Goal: Information Seeking & Learning: Learn about a topic

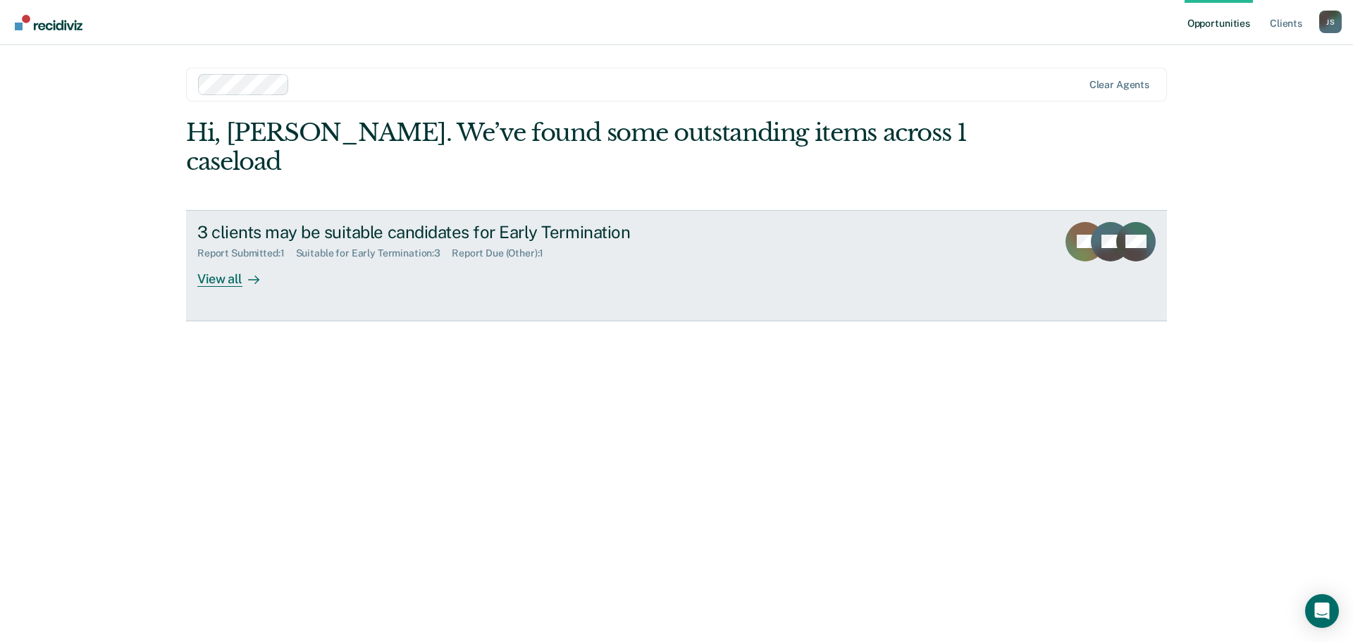
click at [226, 259] on div "View all" at bounding box center [236, 272] width 79 height 27
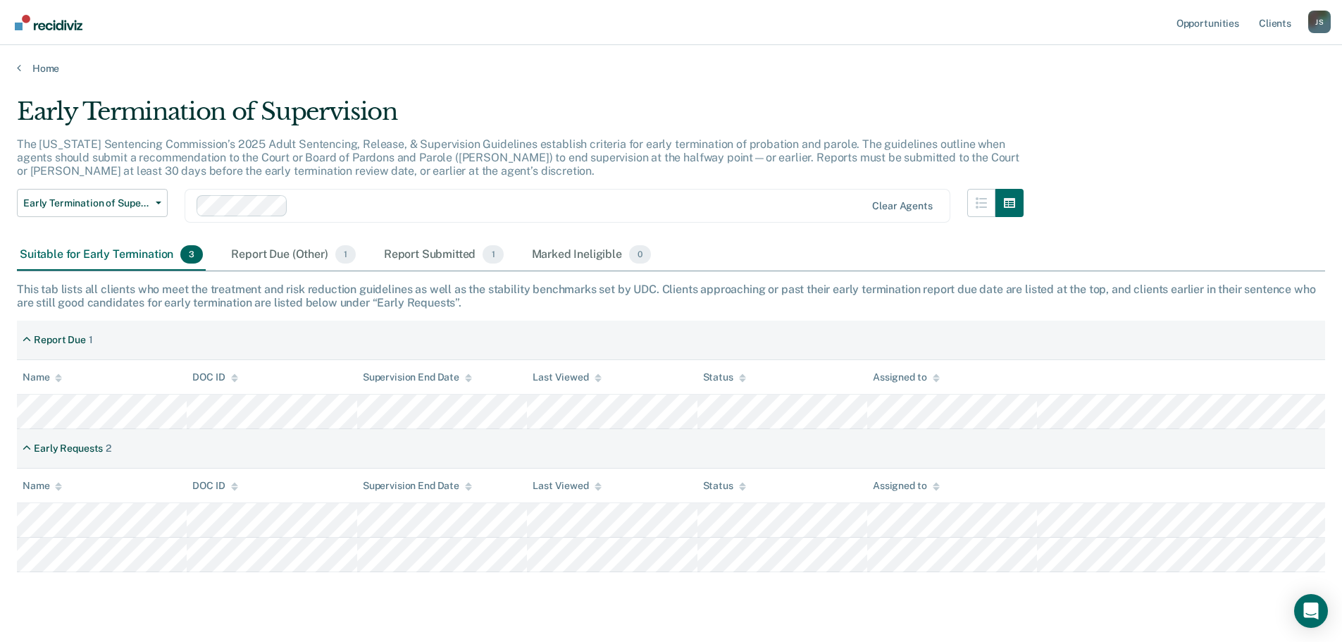
scroll to position [32, 0]
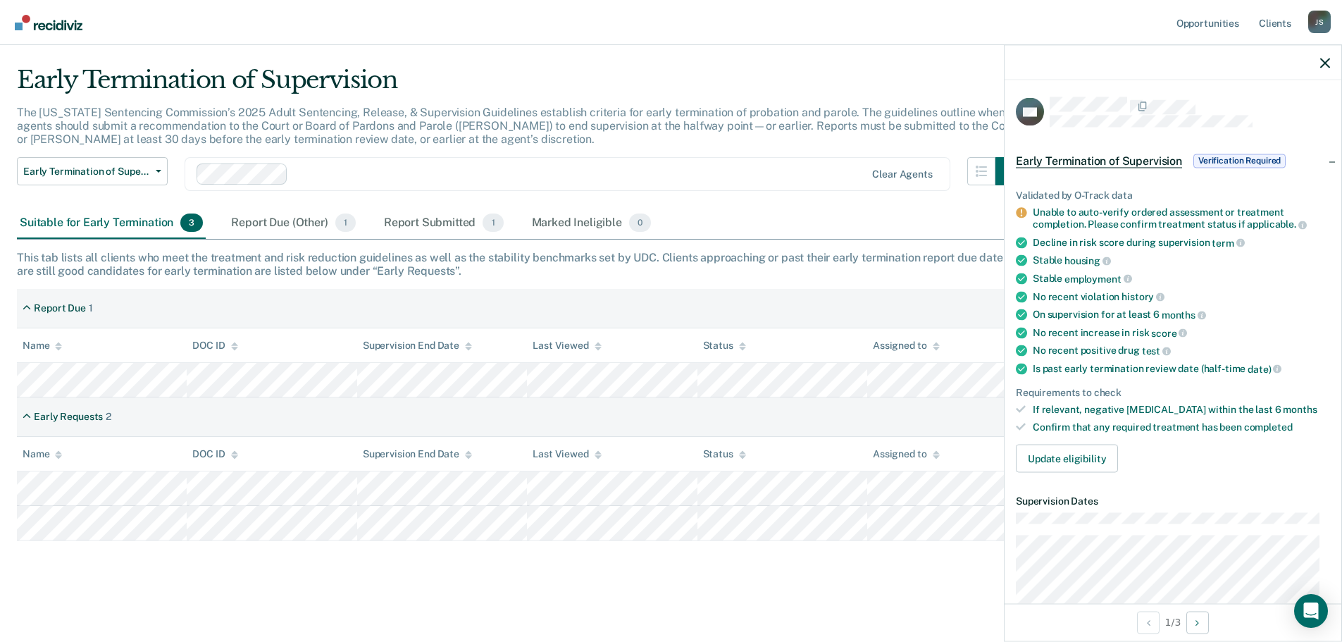
click at [757, 585] on main "Early Termination of Supervision The [US_STATE] Sentencing Commission’s 2025 Ad…" at bounding box center [671, 340] width 1342 height 595
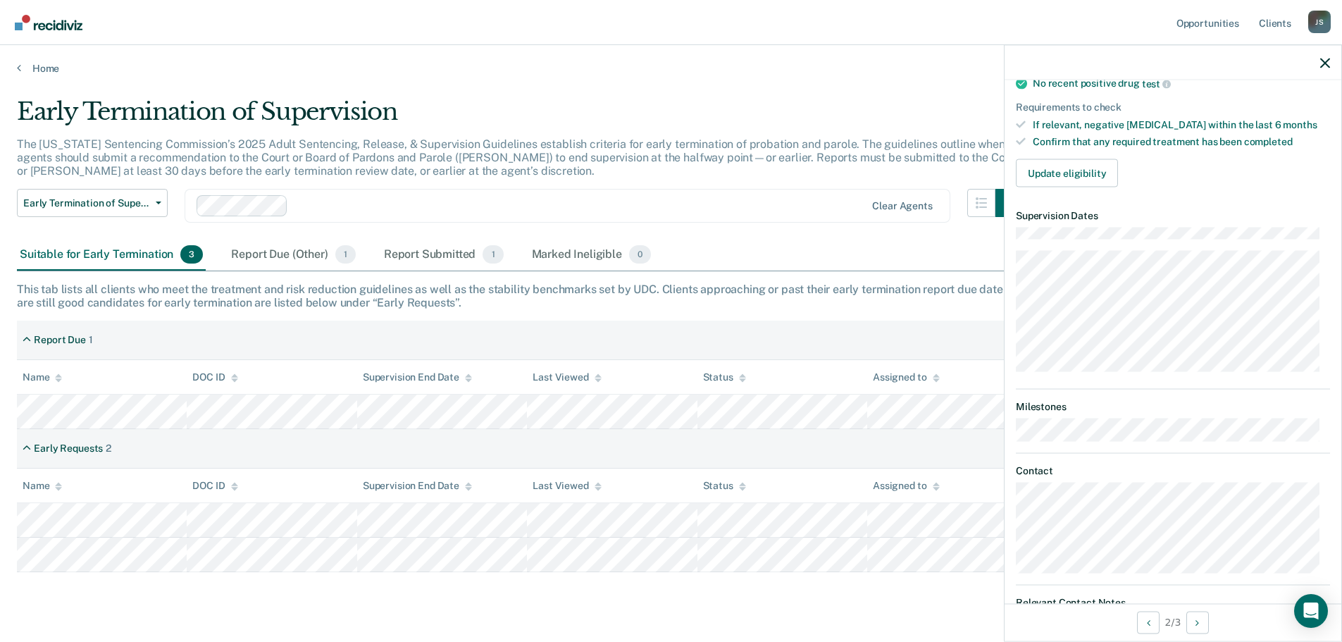
scroll to position [282, 0]
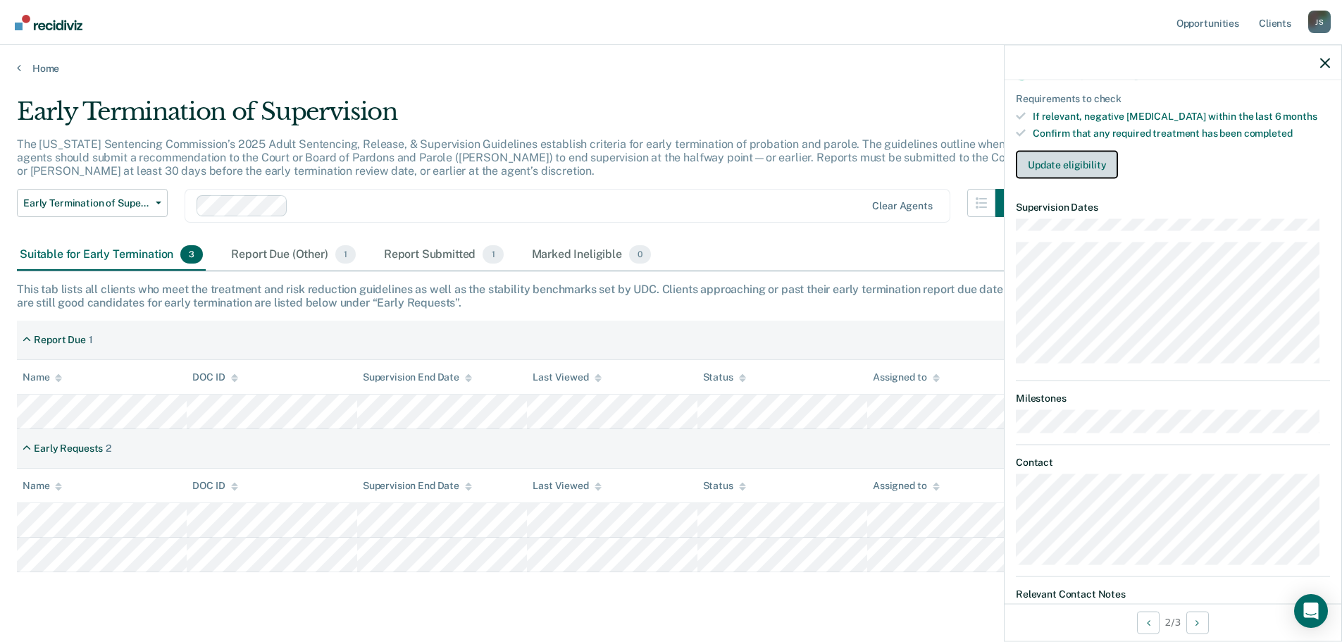
click at [1077, 163] on button "Update eligibility" at bounding box center [1067, 165] width 102 height 28
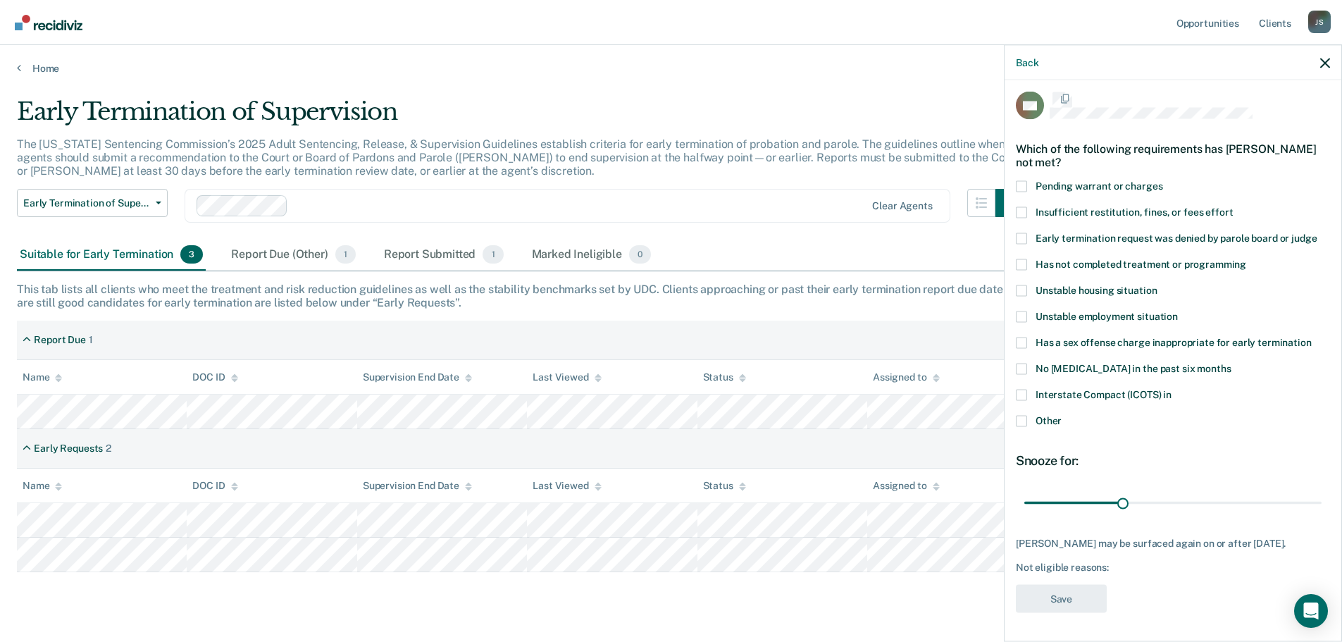
scroll to position [6, 0]
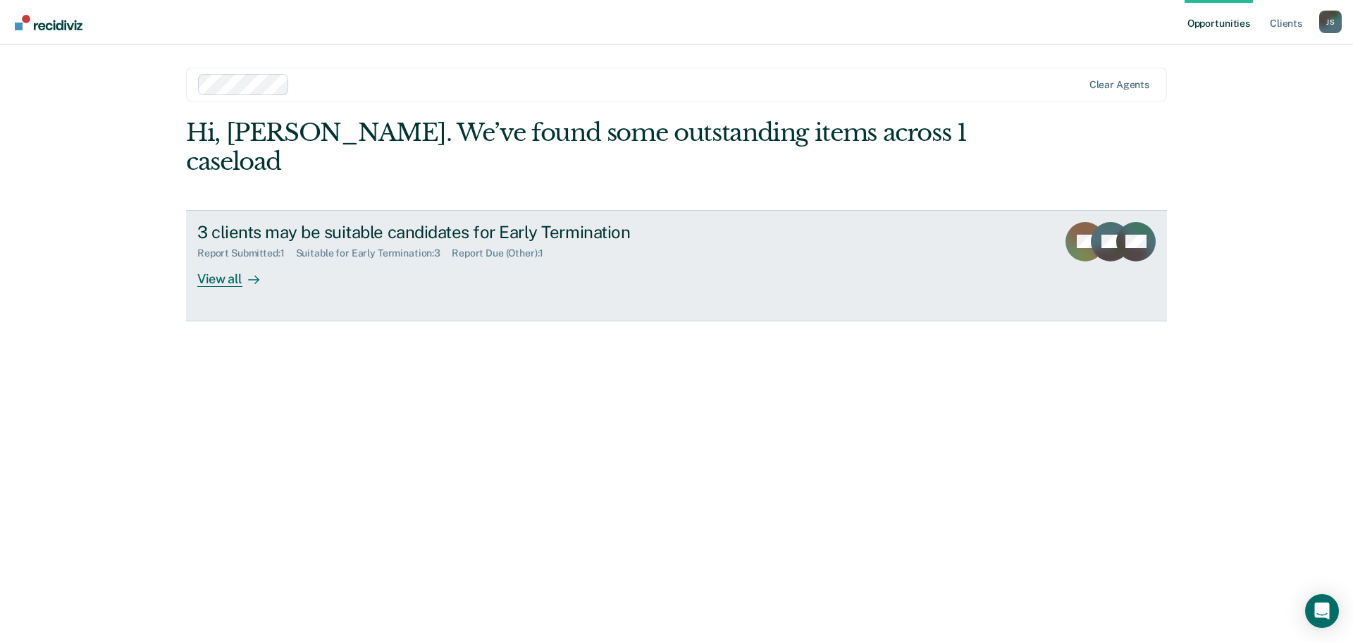
click at [235, 259] on div "View all" at bounding box center [236, 272] width 79 height 27
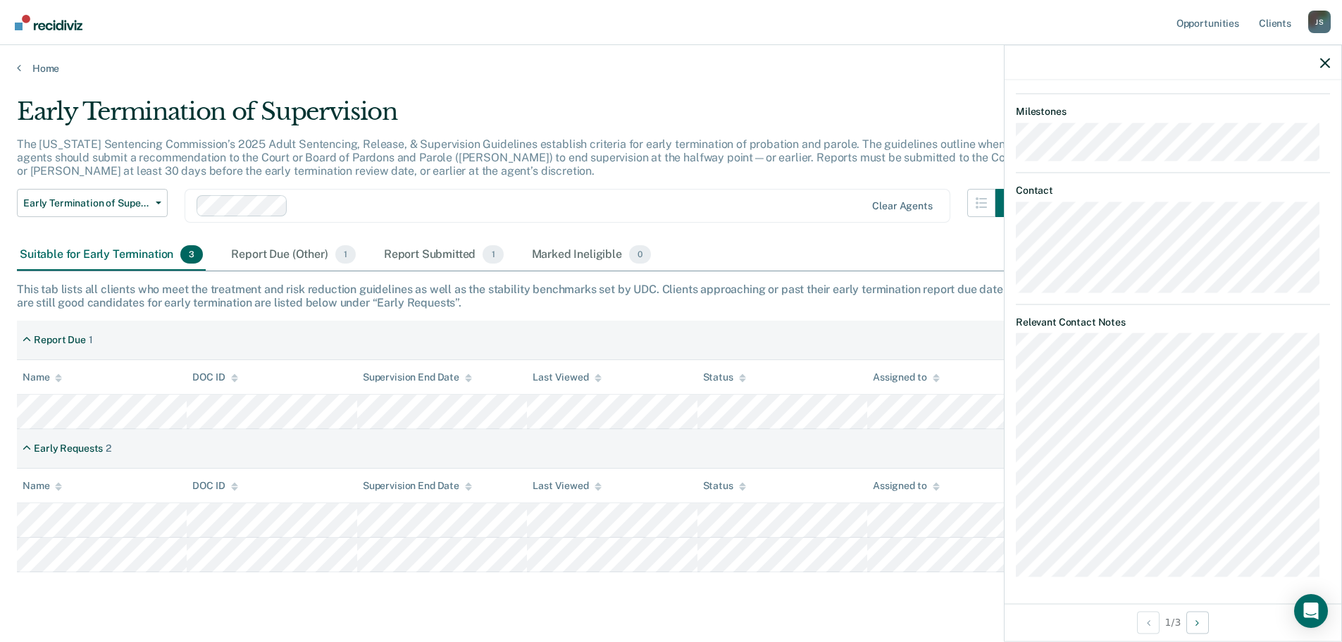
scroll to position [32, 0]
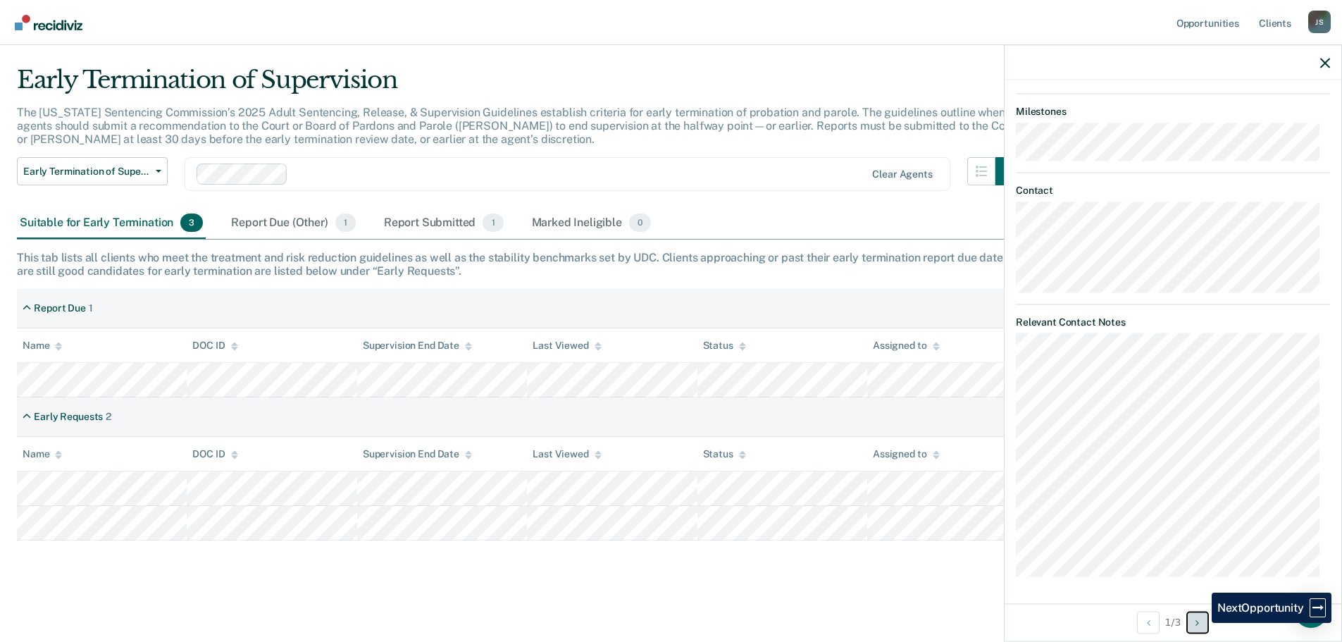
click at [1199, 623] on icon "Next Opportunity" at bounding box center [1197, 622] width 4 height 10
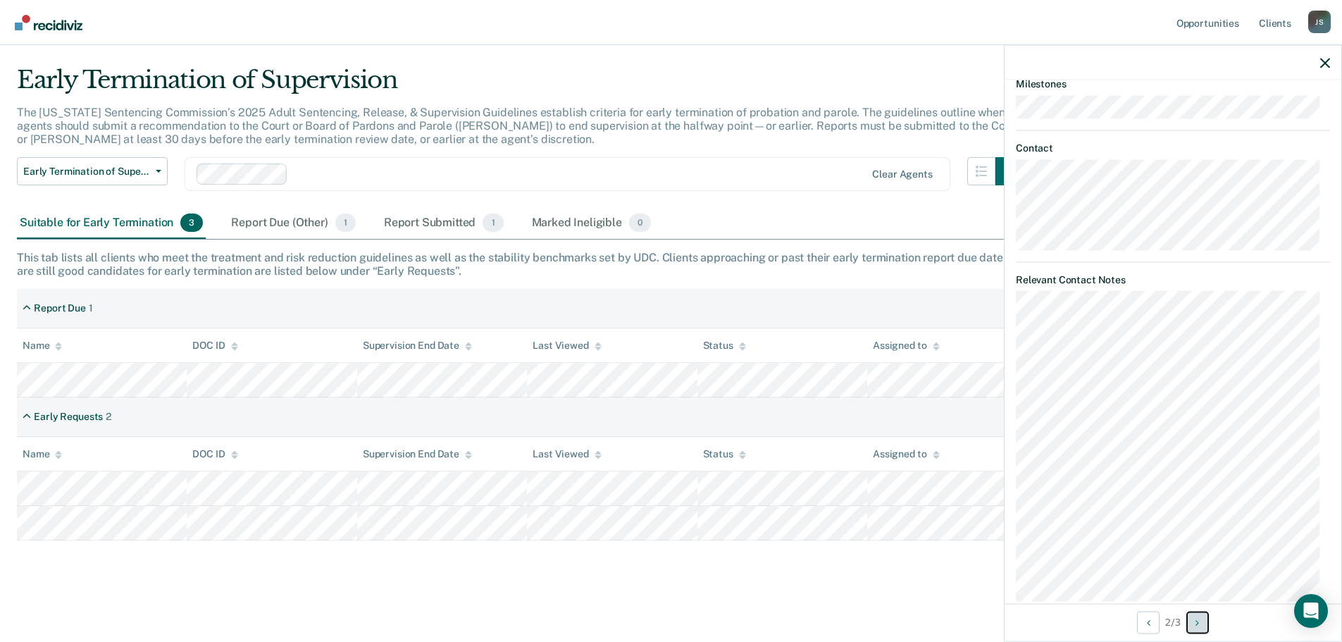
scroll to position [621, 0]
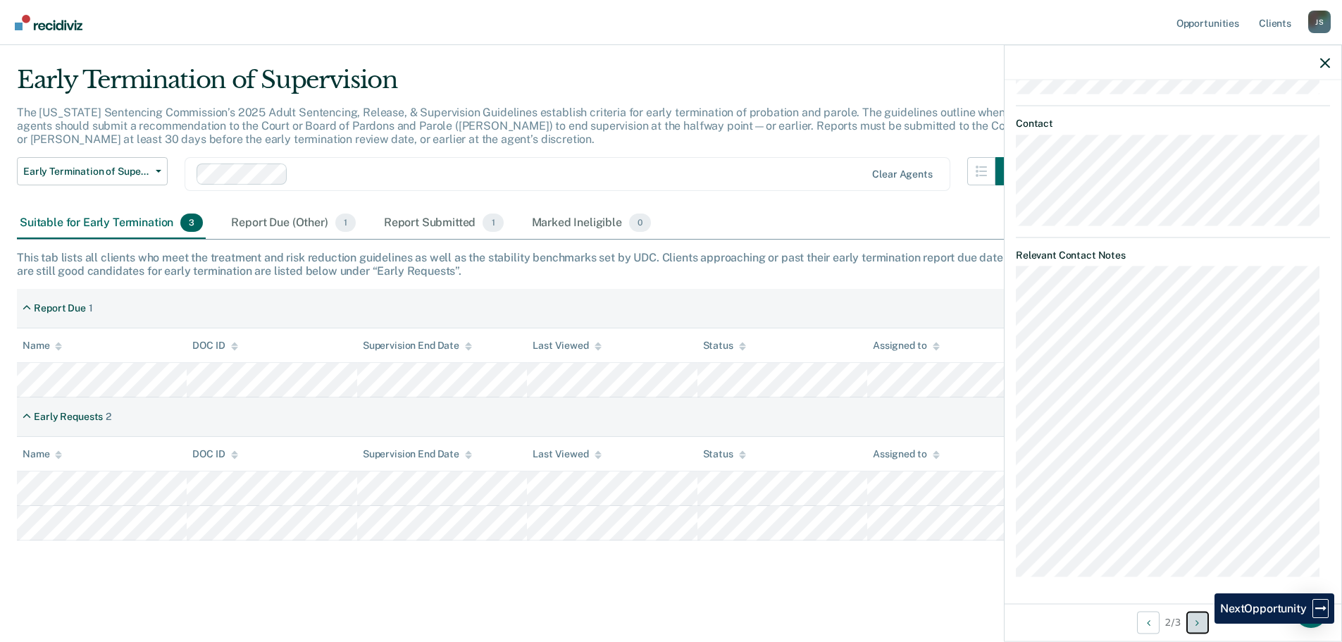
click at [1204, 623] on button "Next Opportunity" at bounding box center [1197, 622] width 23 height 23
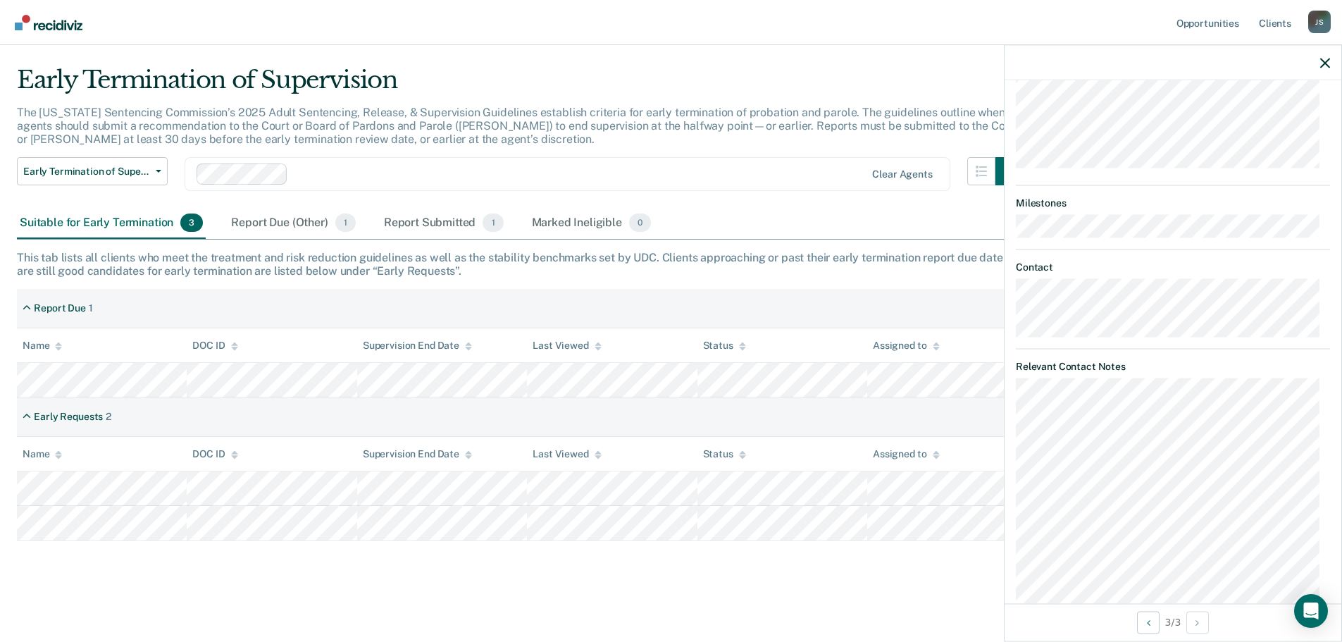
scroll to position [779, 0]
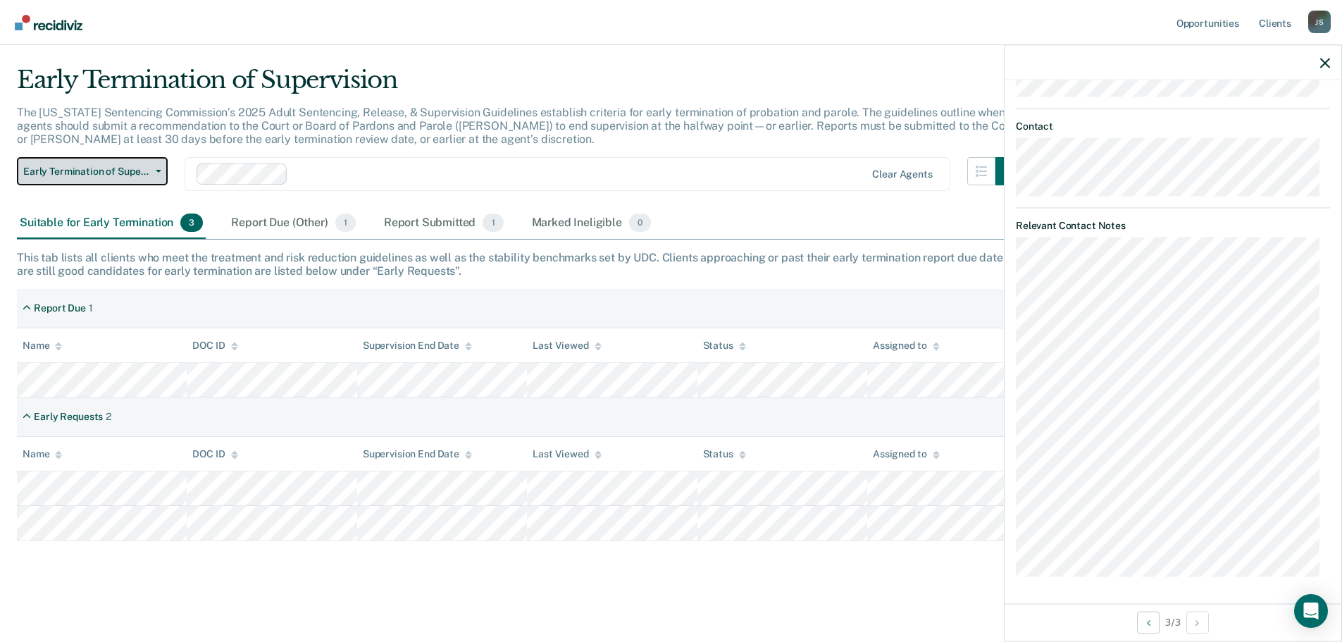
click at [161, 167] on button "Early Termination of Supervision" at bounding box center [92, 171] width 151 height 28
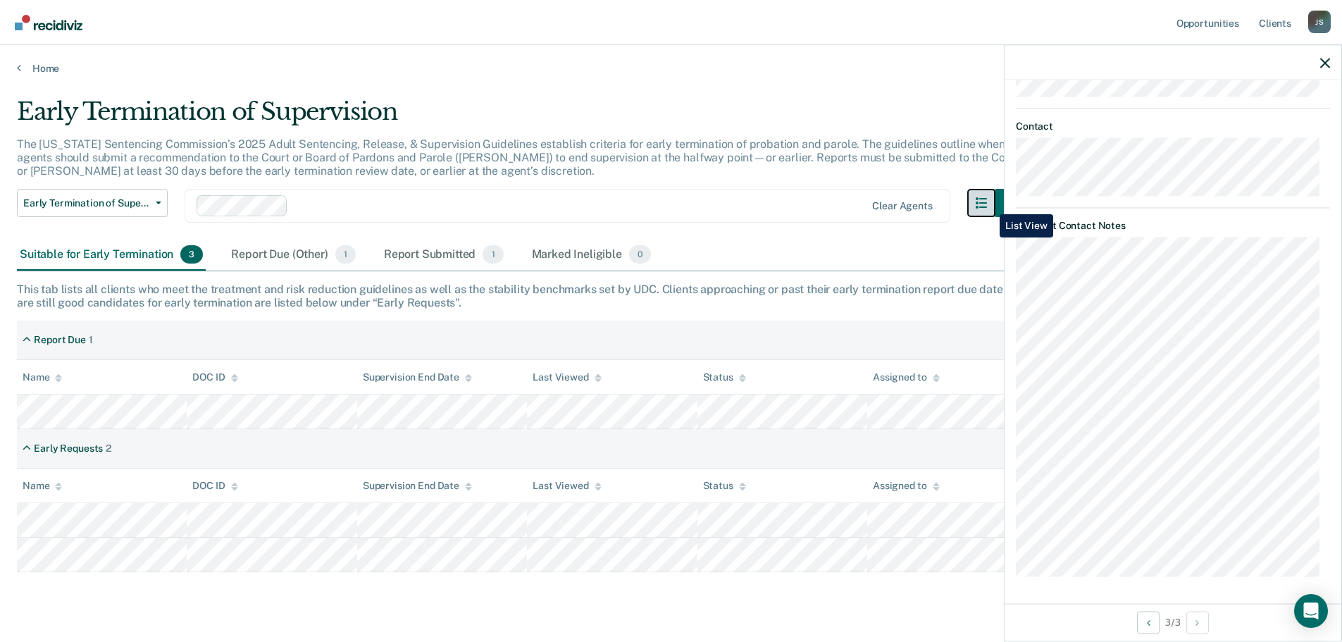
click at [987, 204] on icon "button" at bounding box center [981, 202] width 11 height 11
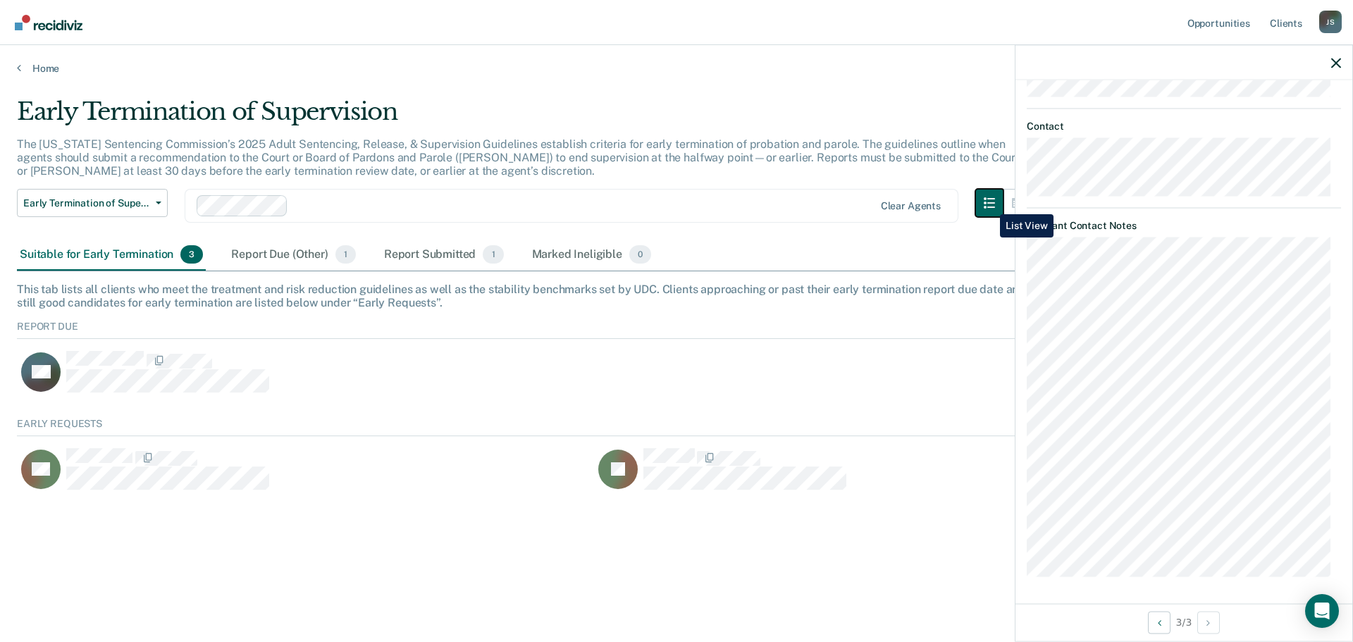
scroll to position [75, 1308]
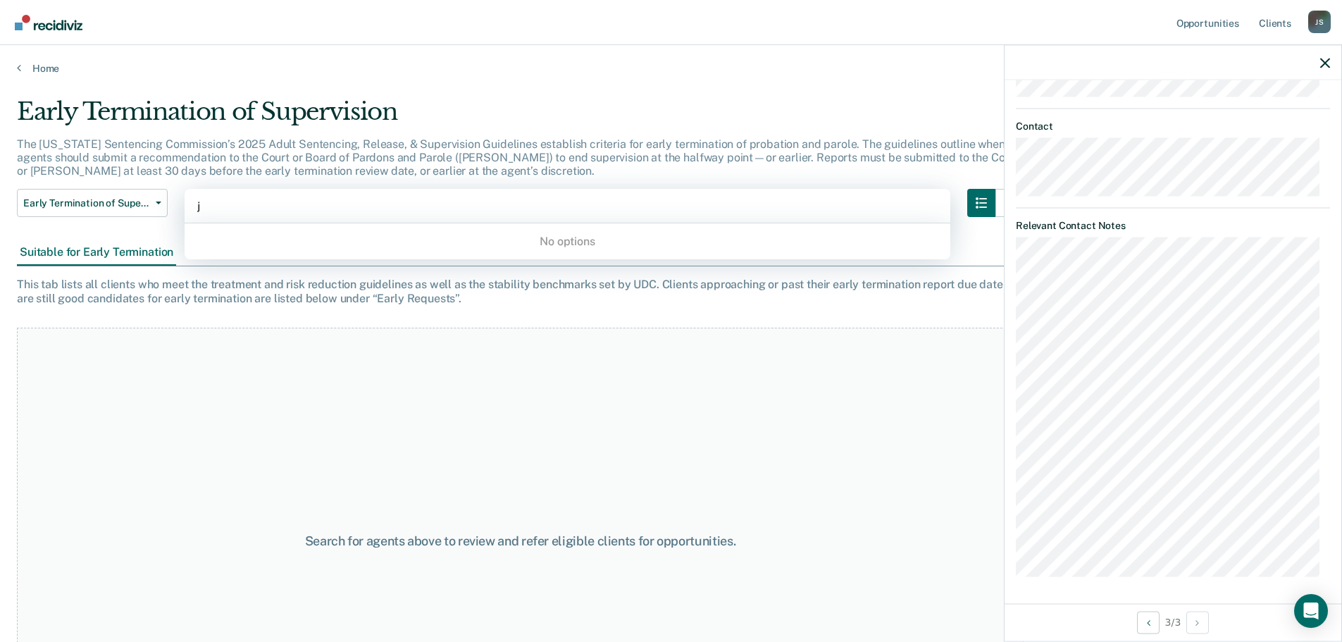
type input "j"
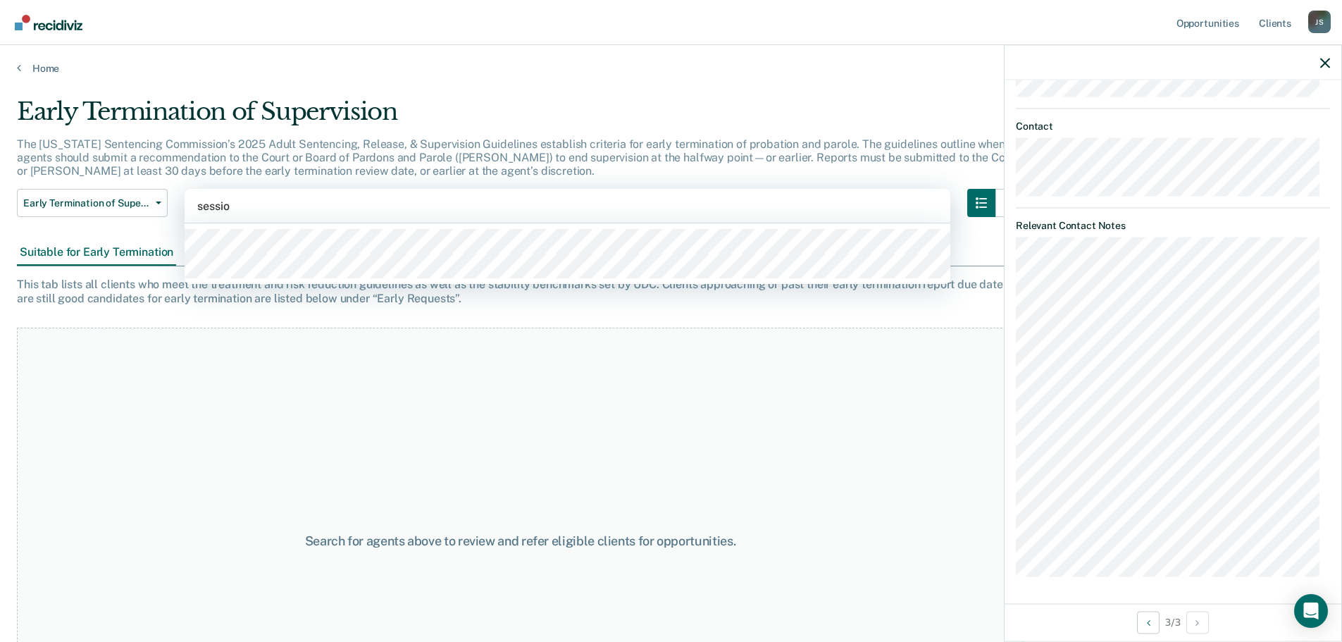
type input "session"
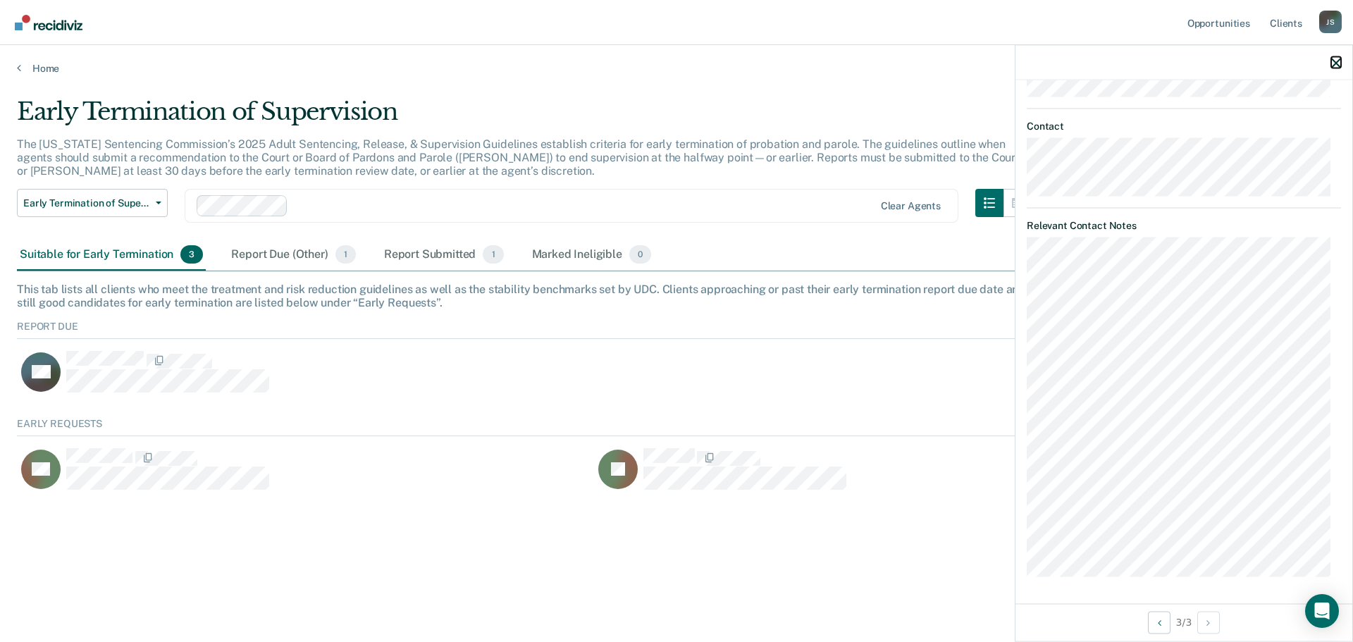
click at [1333, 63] on icon "button" at bounding box center [1336, 63] width 10 height 10
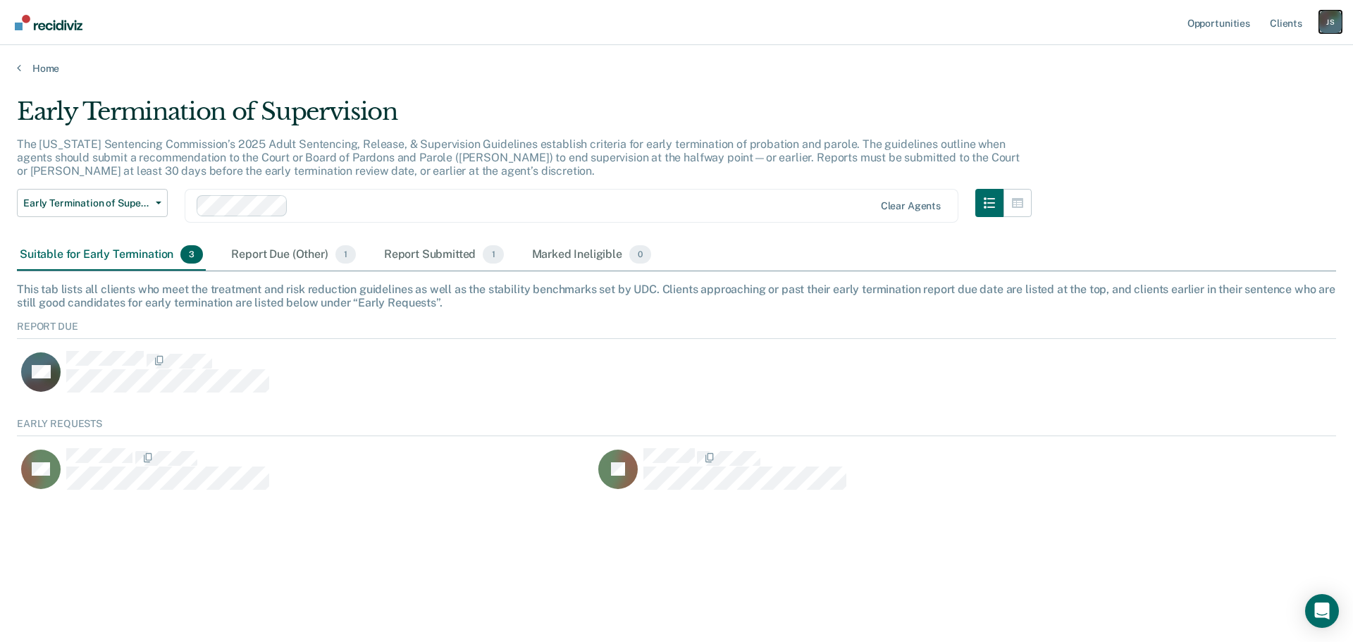
click at [1326, 18] on div "J S" at bounding box center [1330, 22] width 23 height 23
click at [1257, 173] on div "Early Termination of Supervision The [US_STATE] Sentencing Commission’s 2025 Ad…" at bounding box center [676, 316] width 1319 height 439
click at [1229, 18] on link "Opportunities" at bounding box center [1218, 22] width 68 height 45
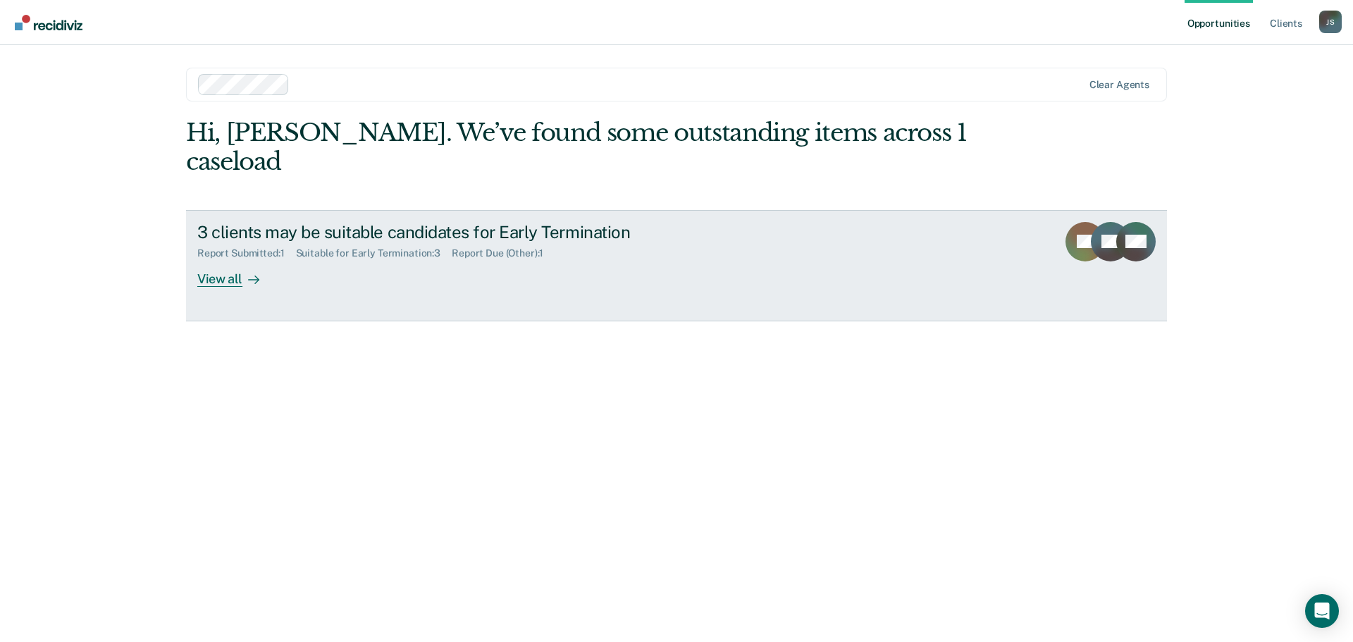
click at [232, 259] on div "View all" at bounding box center [236, 272] width 79 height 27
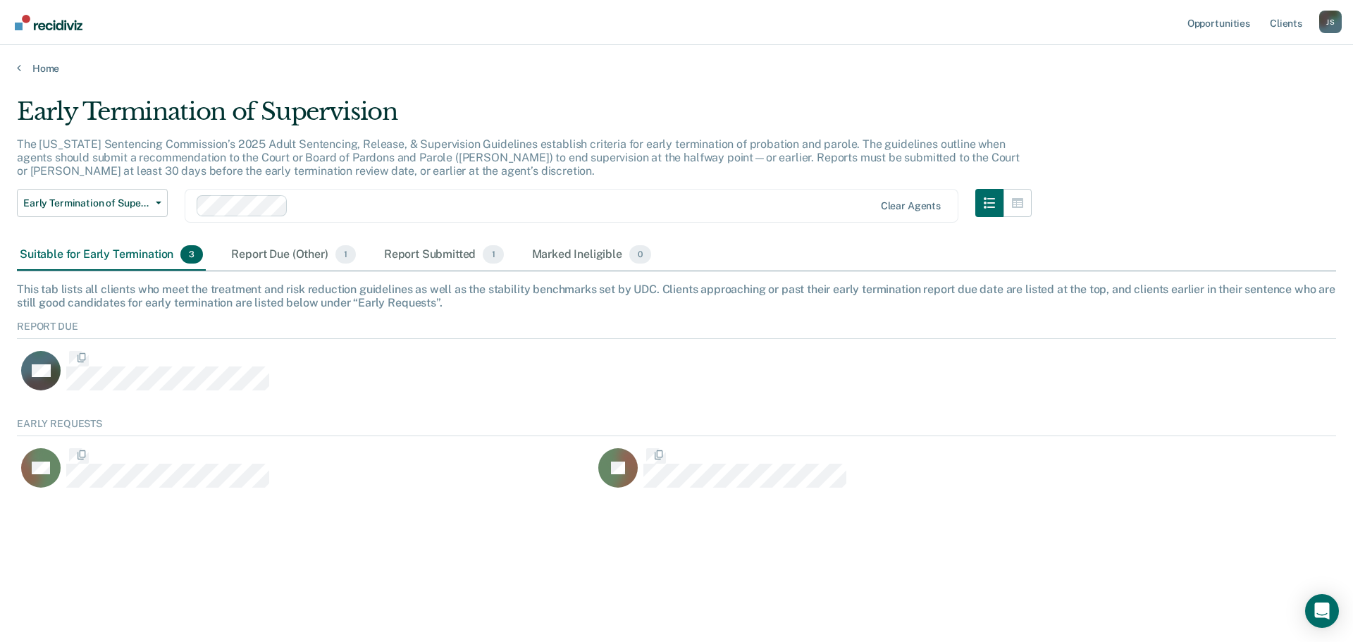
scroll to position [75, 1308]
click at [1320, 604] on icon "Open Intercom Messenger" at bounding box center [1321, 611] width 16 height 18
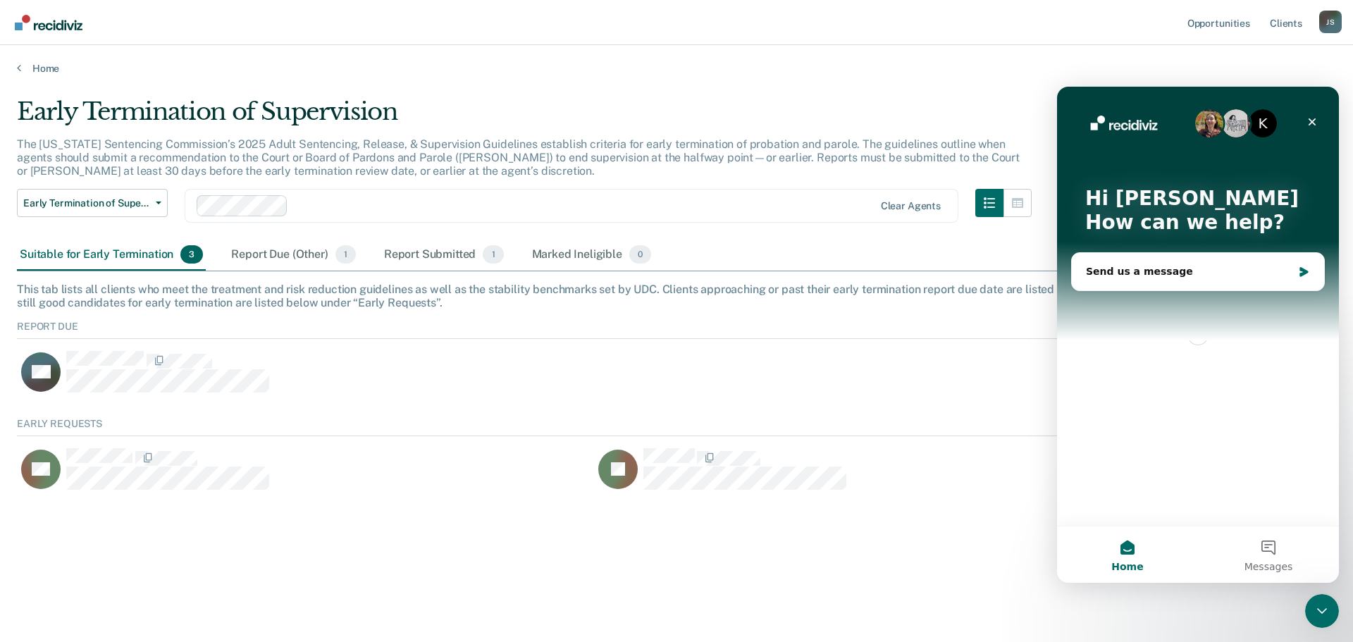
scroll to position [0, 0]
click at [997, 607] on main "Early Termination of Supervision The [US_STATE] Sentencing Commission’s 2025 Ad…" at bounding box center [676, 356] width 1353 height 563
click at [1312, 120] on icon "Close" at bounding box center [1311, 121] width 11 height 11
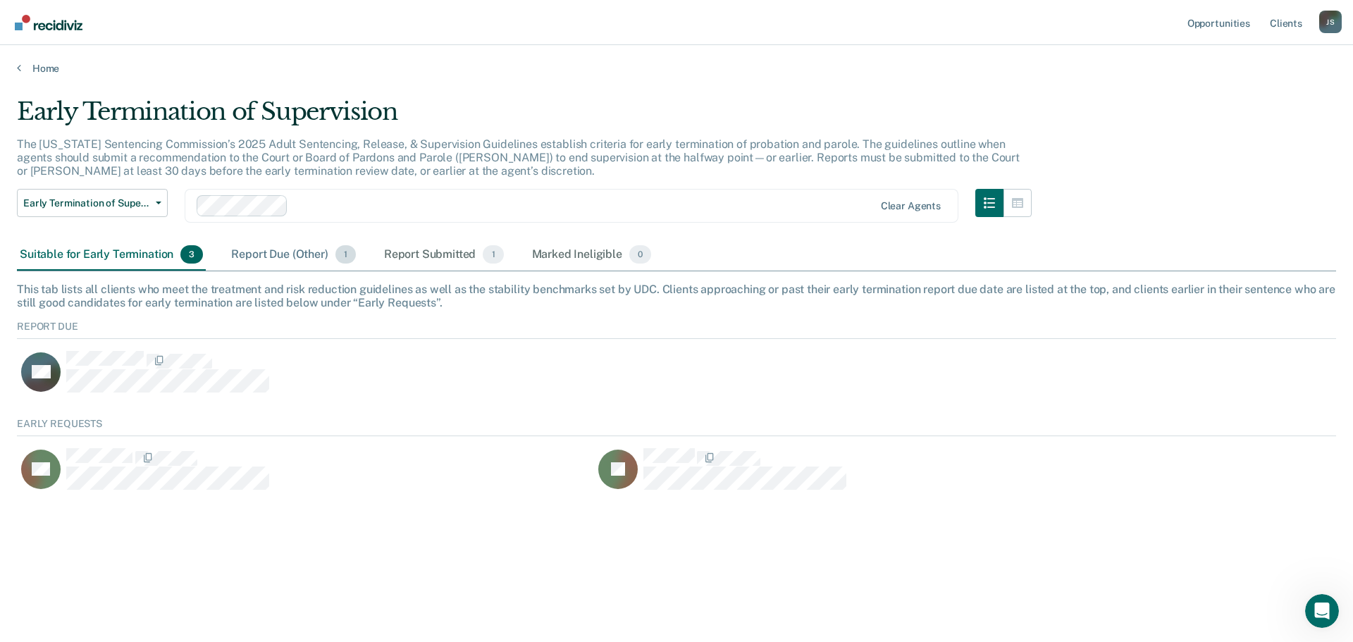
click at [254, 249] on div "Report Due (Other) 1" at bounding box center [293, 255] width 130 height 31
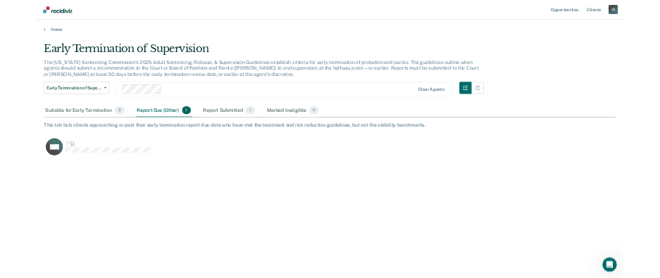
scroll to position [428, 1308]
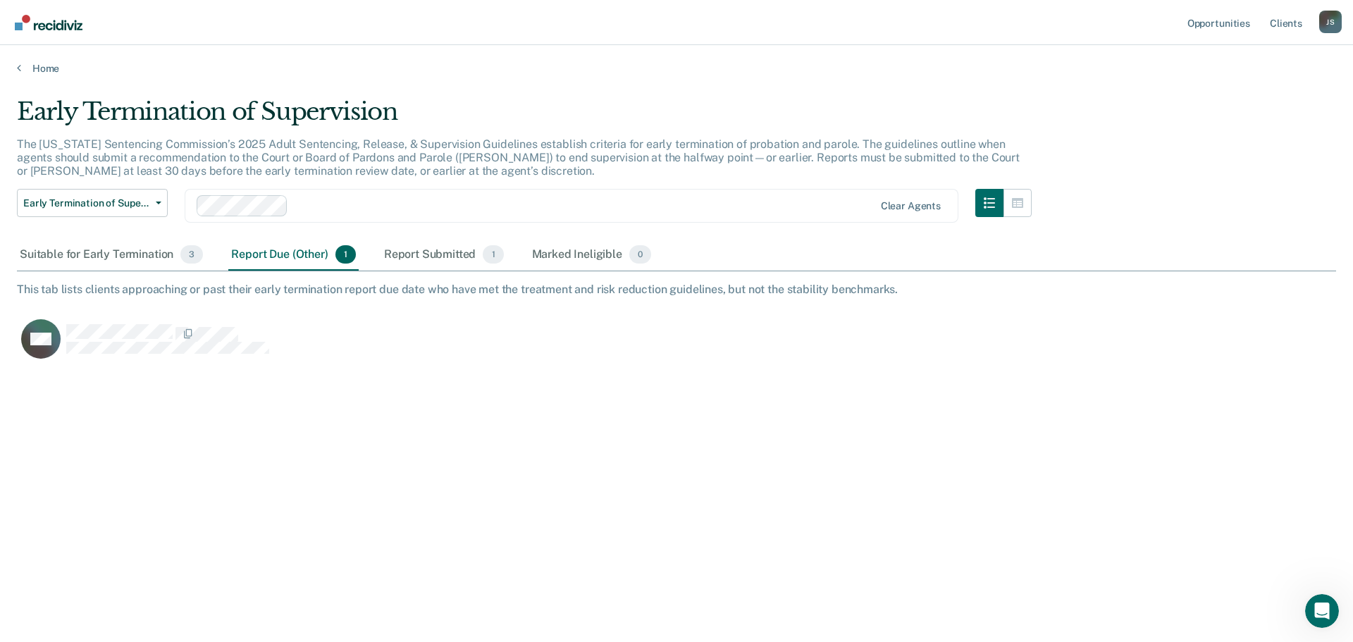
click at [254, 249] on div "Report Due (Other) 1" at bounding box center [293, 255] width 130 height 31
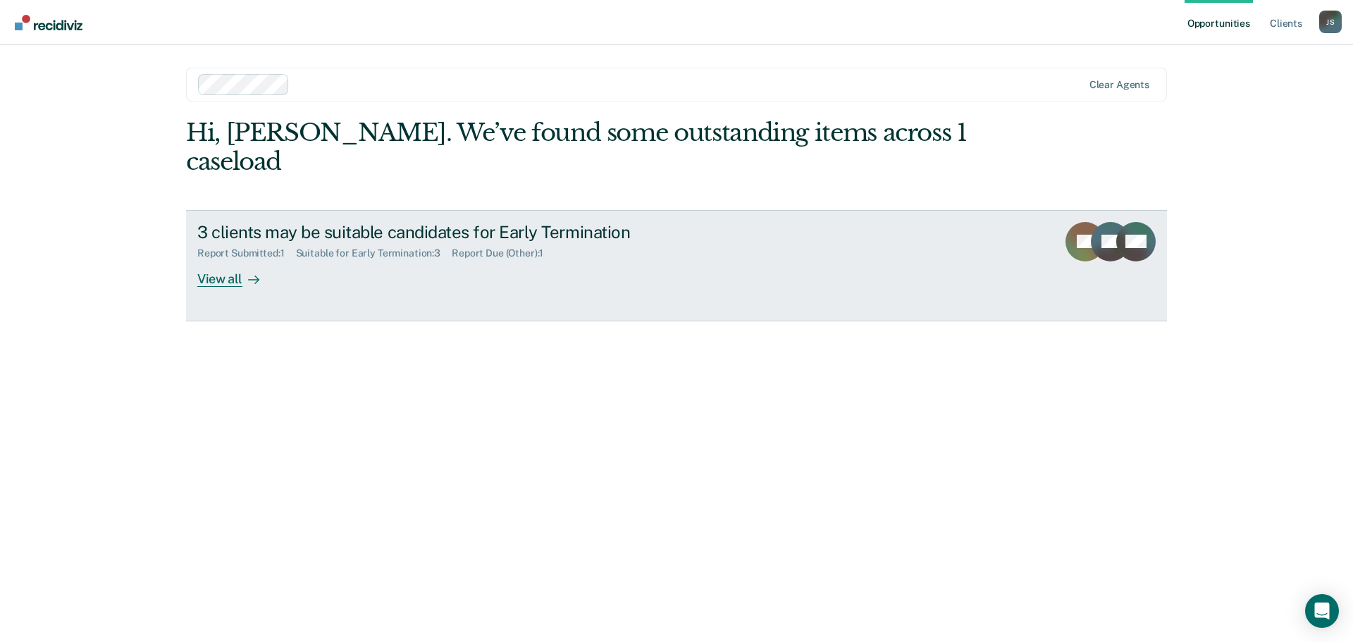
click at [454, 247] on div "Report Due (Other) : 1" at bounding box center [503, 253] width 103 height 12
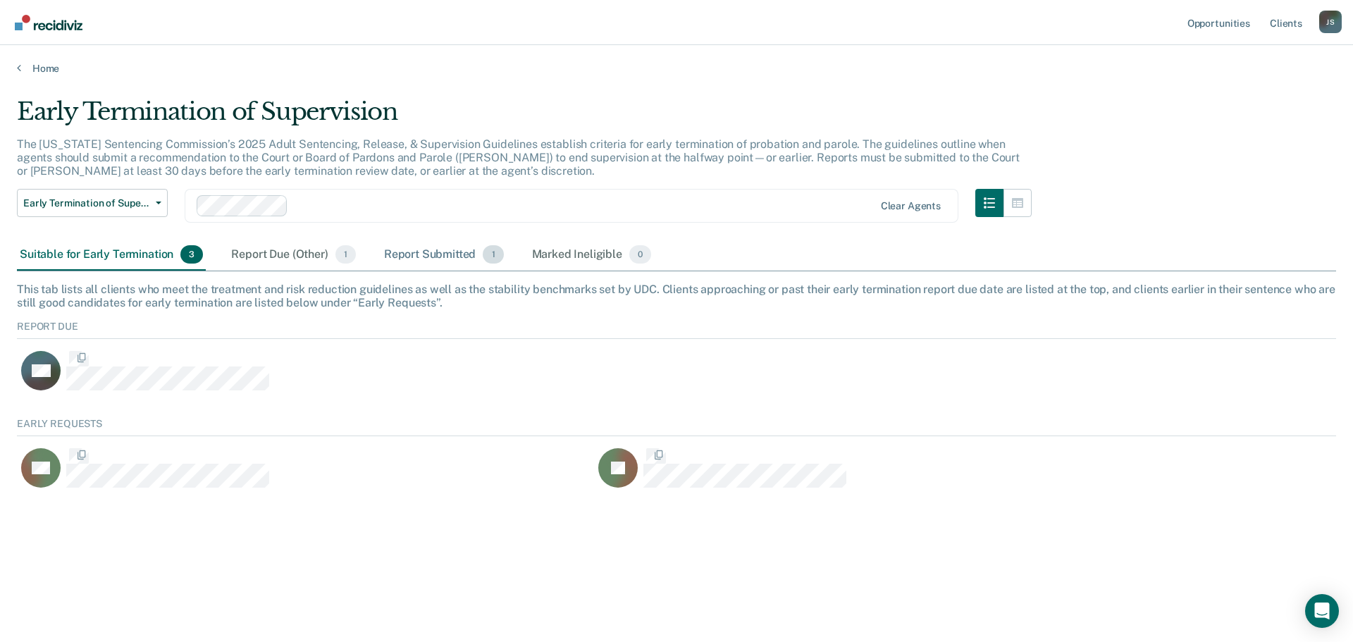
scroll to position [75, 1308]
click at [433, 257] on div "Report Submitted 1" at bounding box center [443, 255] width 125 height 31
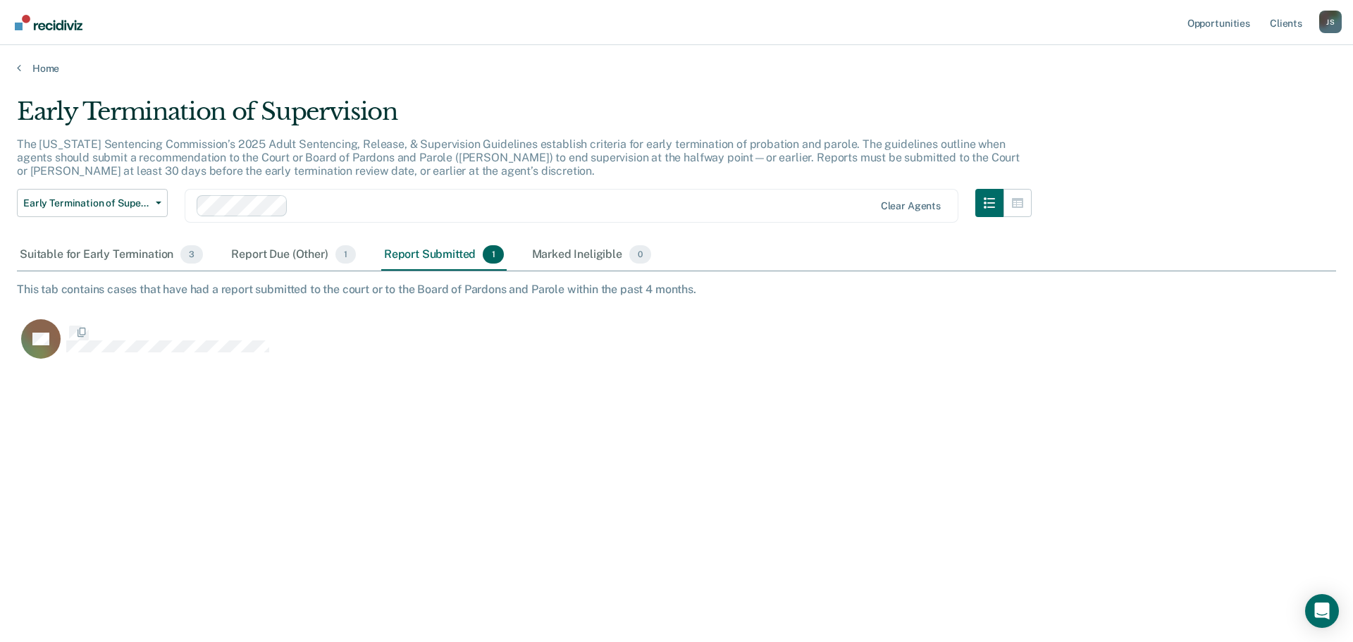
scroll to position [428, 1308]
click at [441, 246] on div "Report Submitted 1" at bounding box center [443, 255] width 125 height 31
click at [277, 258] on div "Report Due (Other) 1" at bounding box center [293, 255] width 130 height 31
